Goal: Task Accomplishment & Management: Use online tool/utility

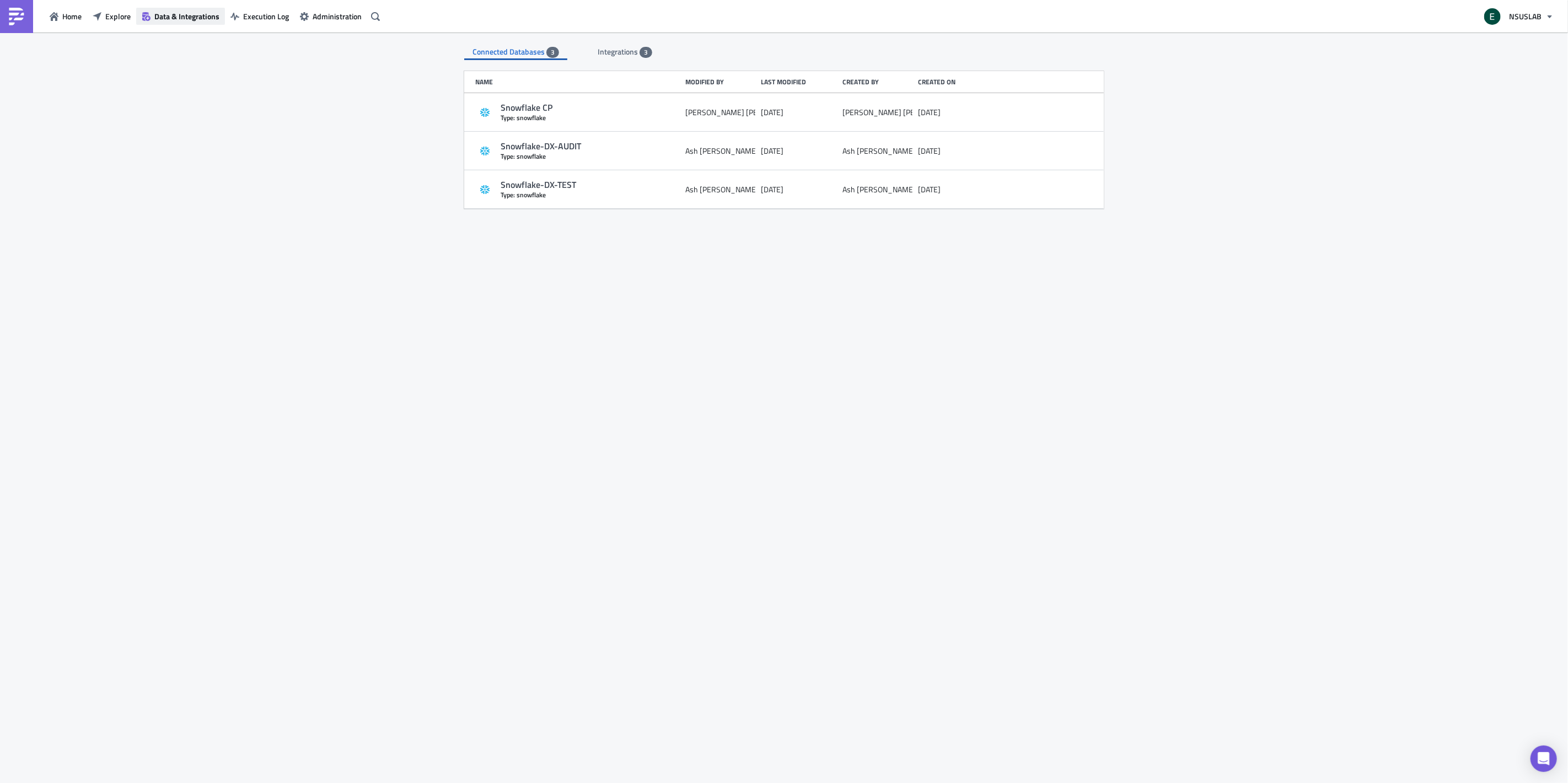
click at [192, 13] on span "Data & Integrations" at bounding box center [186, 17] width 65 height 12
click at [113, 14] on span "Explore" at bounding box center [118, 17] width 26 height 12
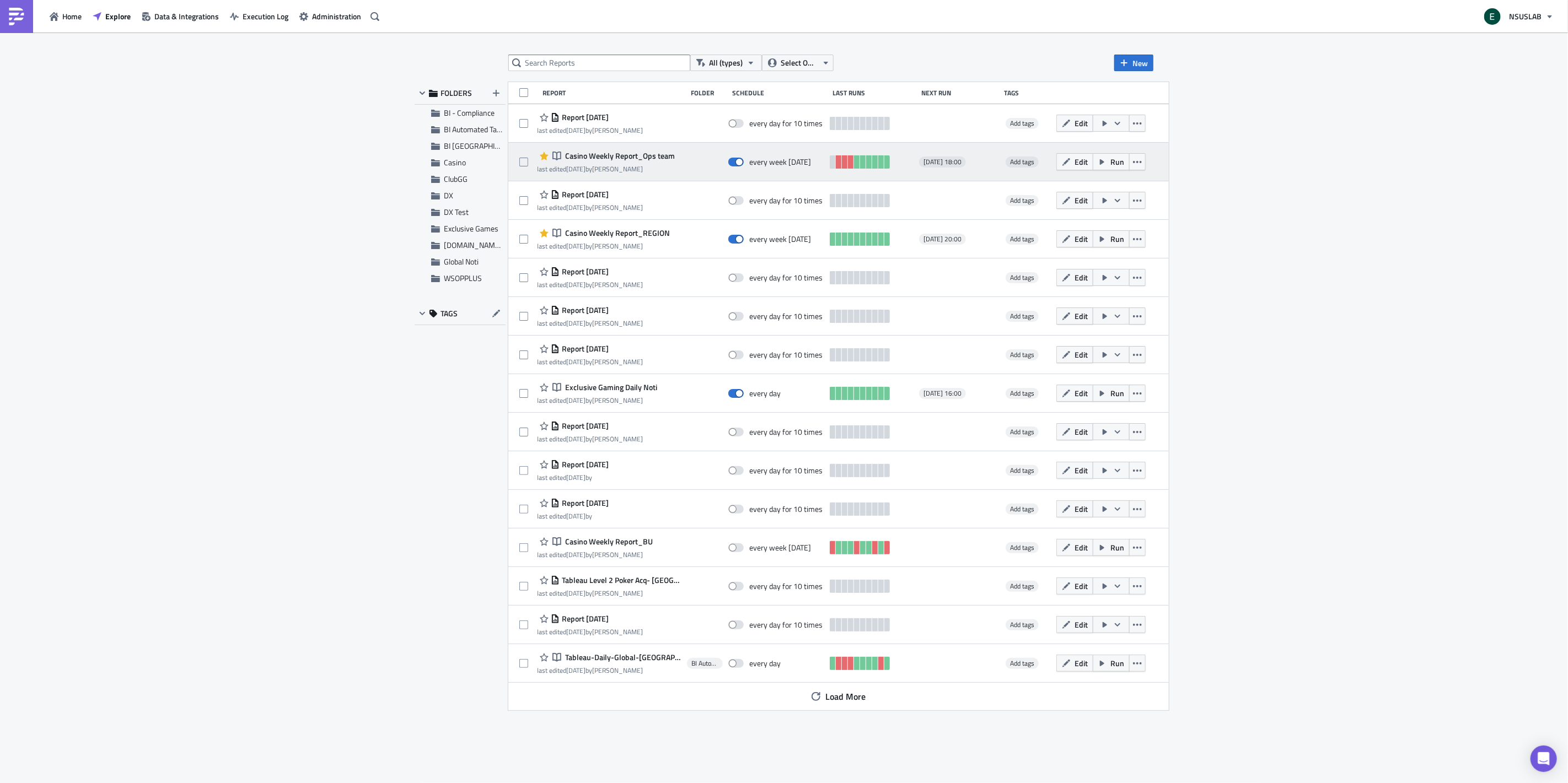
click at [687, 157] on div at bounding box center [705, 162] width 36 height 22
click at [668, 153] on span "Casino Weekly Report_Ops team" at bounding box center [618, 156] width 112 height 10
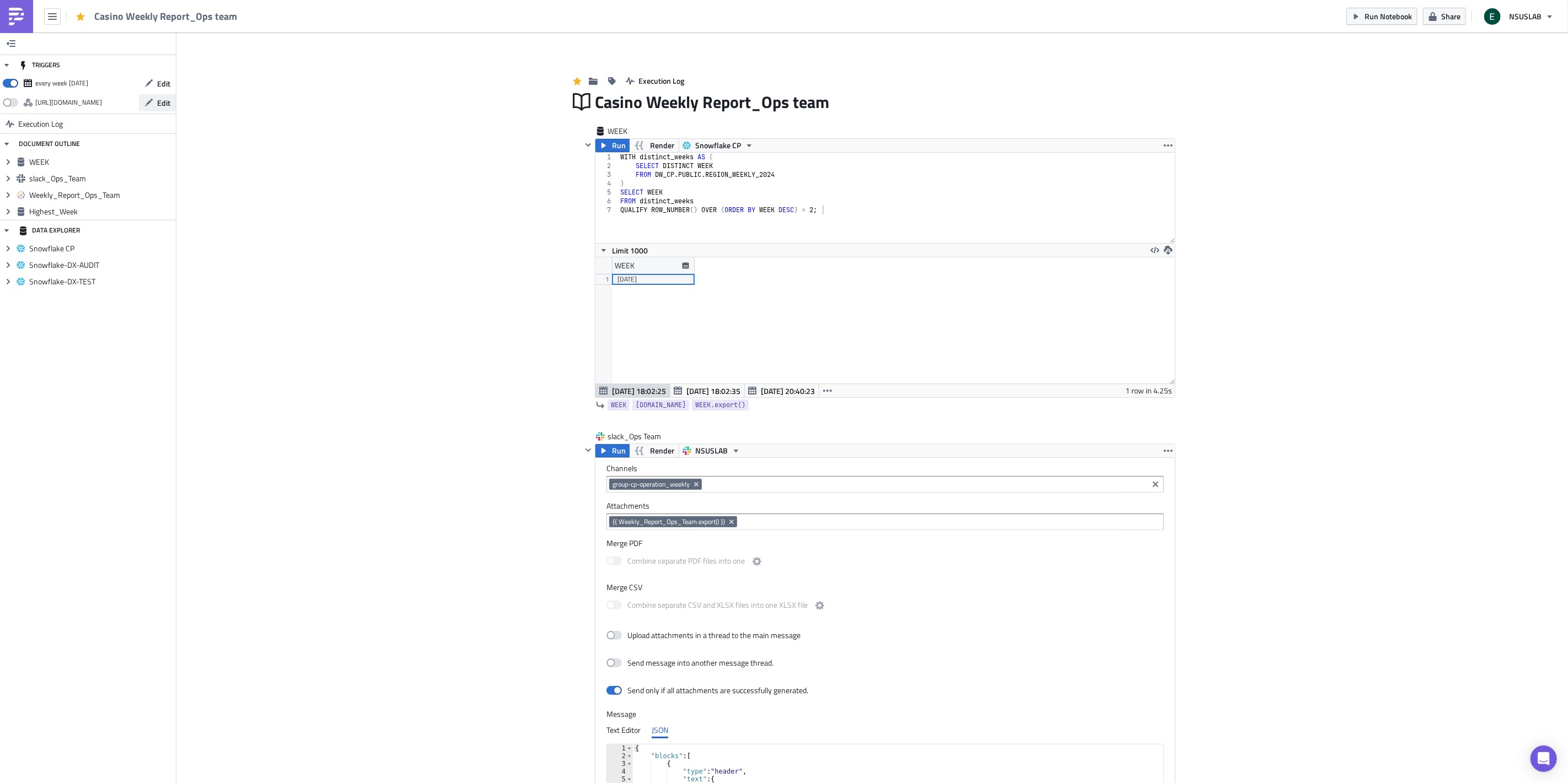
click at [159, 102] on span "Edit" at bounding box center [163, 103] width 13 height 12
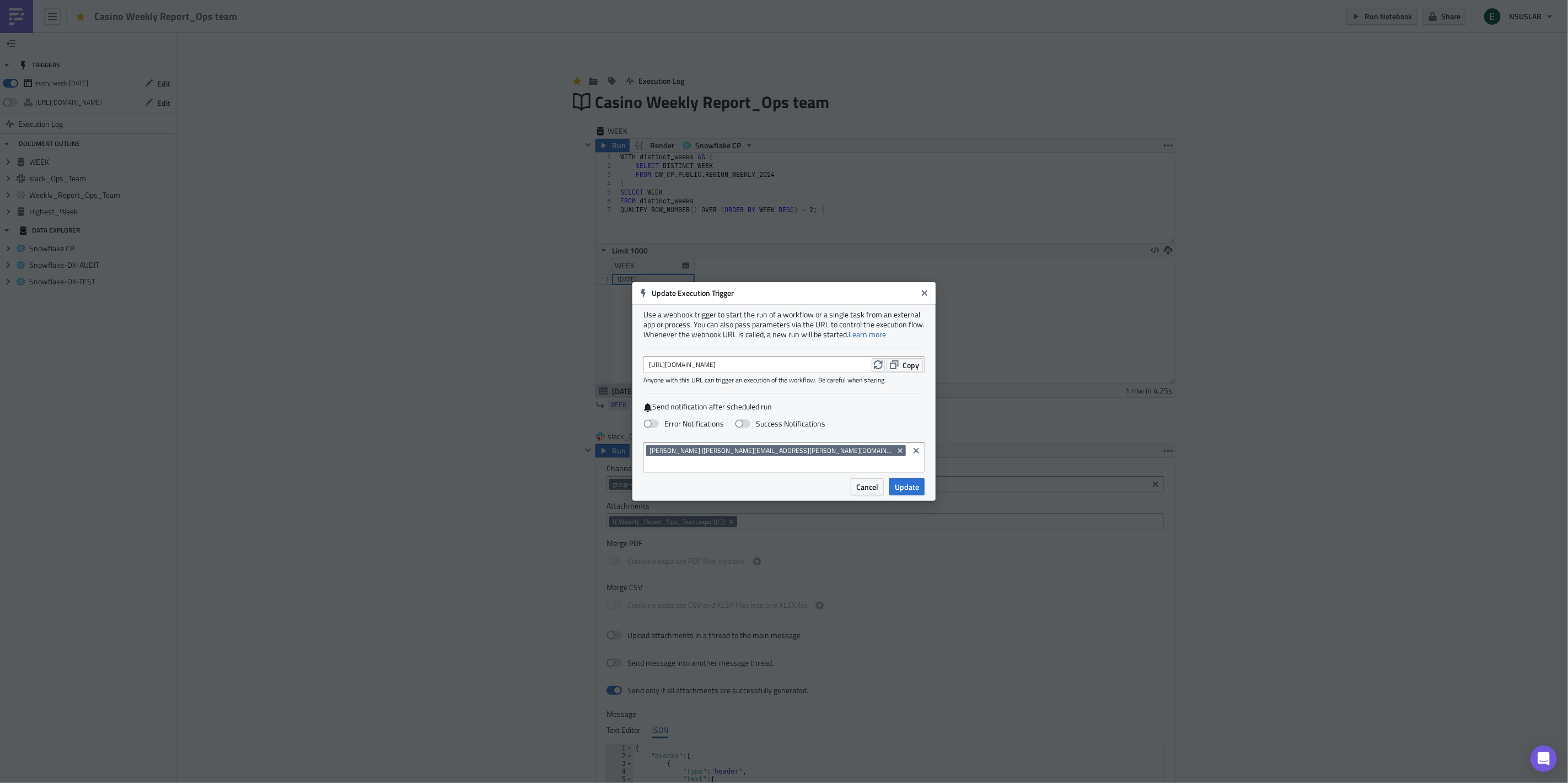
drag, startPoint x: 801, startPoint y: 371, endPoint x: 858, endPoint y: 368, distance: 57.1
click at [858, 368] on div "[URL][DOMAIN_NAME] Copy" at bounding box center [783, 365] width 281 height 17
click at [815, 369] on div "[URL][DOMAIN_NAME] Copy" at bounding box center [783, 365] width 281 height 17
click at [924, 296] on icon "Close" at bounding box center [924, 293] width 6 height 6
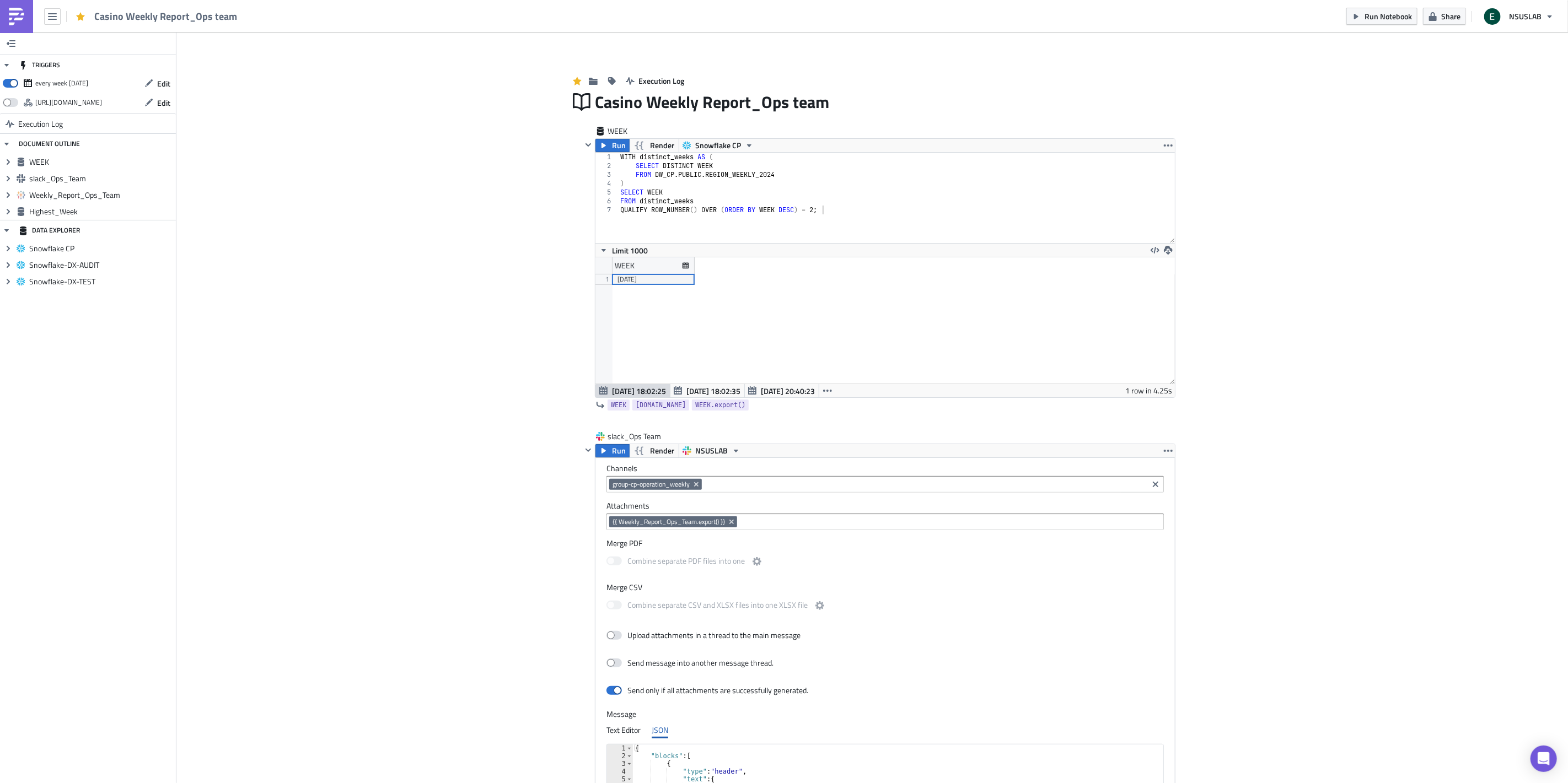
click at [100, 83] on div "every week [DATE]" at bounding box center [71, 82] width 136 height 17
click at [158, 83] on span "Edit" at bounding box center [163, 83] width 13 height 12
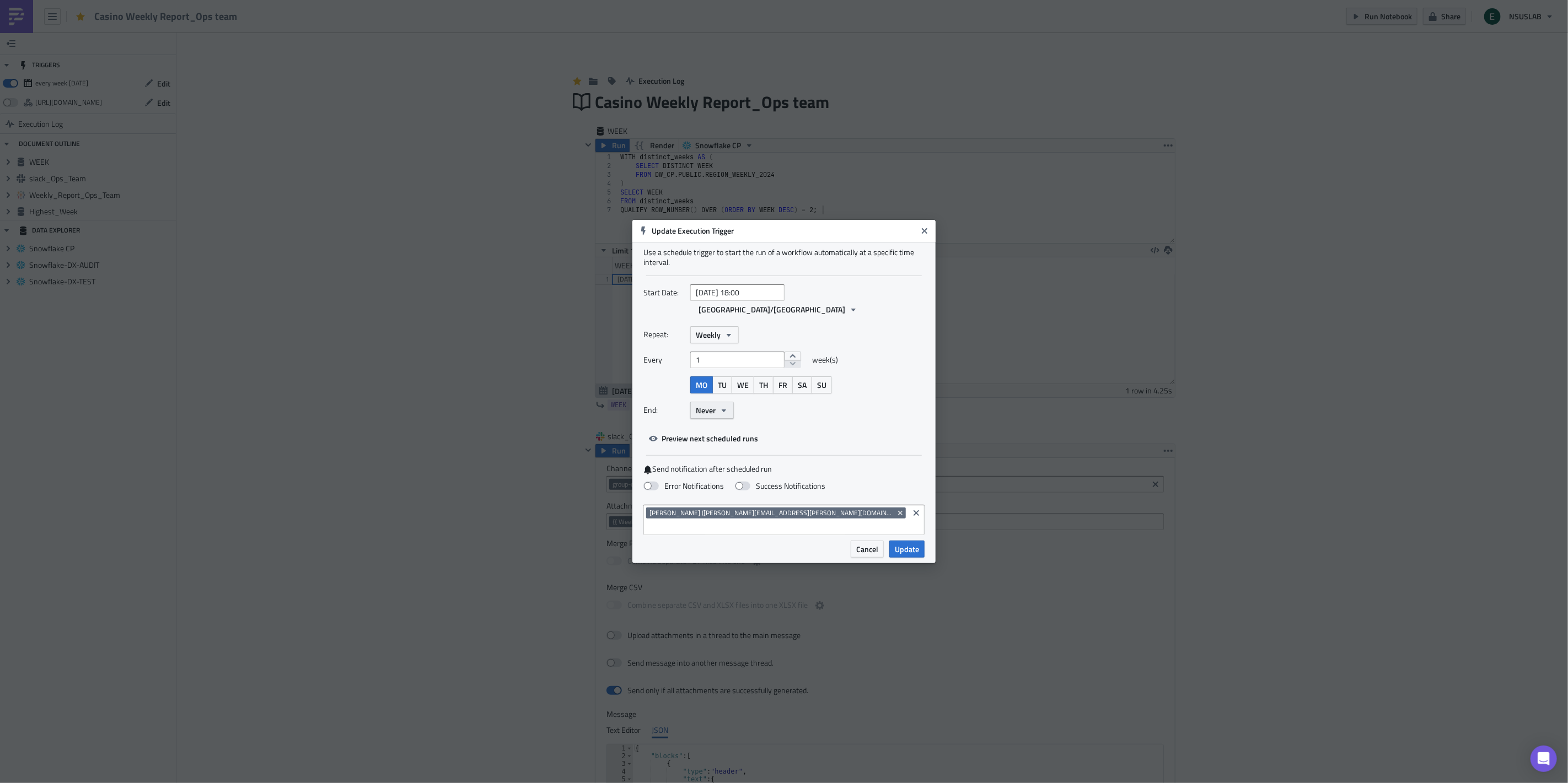
click at [723, 411] on icon "button" at bounding box center [723, 410] width 9 height 9
click at [843, 420] on div "Repeat: Weekly Every 1 week(s) MO TU WE TH FR SA SU End: Never Never After On d…" at bounding box center [783, 377] width 281 height 101
click at [718, 343] on div "Repeat: Weekly Every 1 week(s) MO TU WE TH FR SA SU End: Never" at bounding box center [783, 377] width 281 height 101
click at [718, 332] on span "Weekly" at bounding box center [707, 335] width 25 height 12
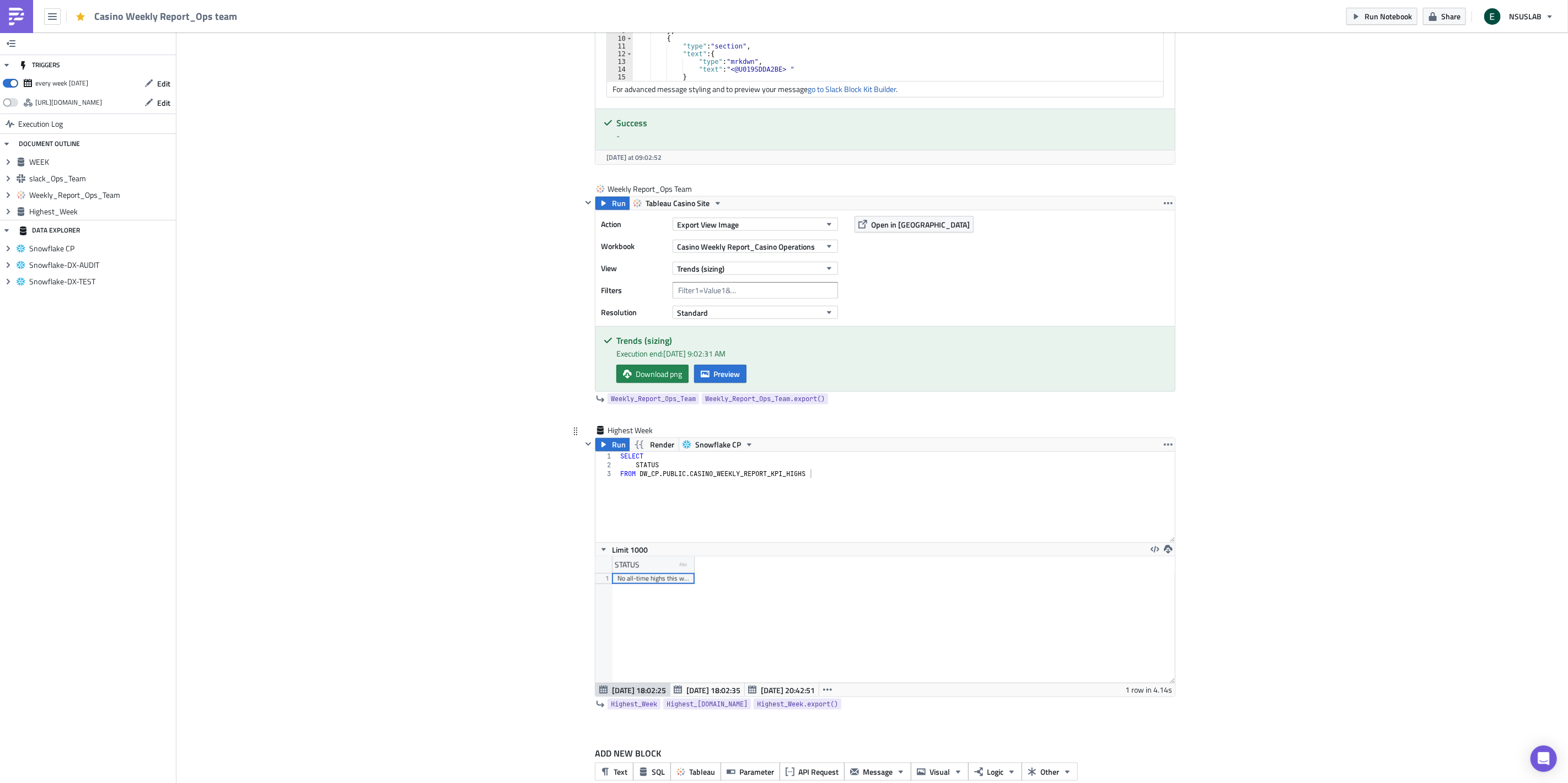
scroll to position [801, 0]
